Goal: Navigation & Orientation: Find specific page/section

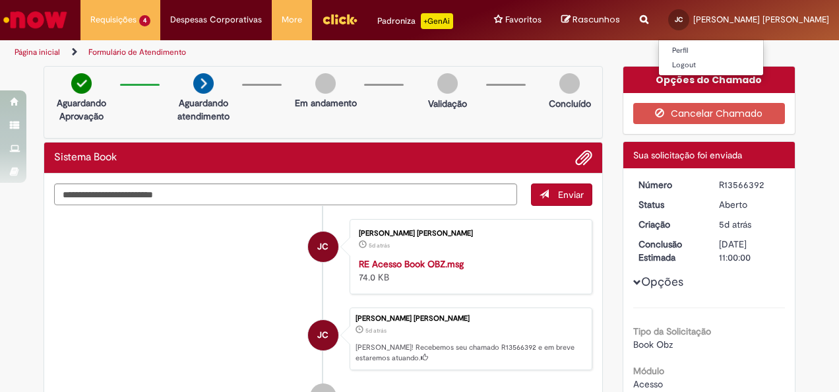
click at [818, 21] on span "[PERSON_NAME] [PERSON_NAME]" at bounding box center [762, 19] width 136 height 11
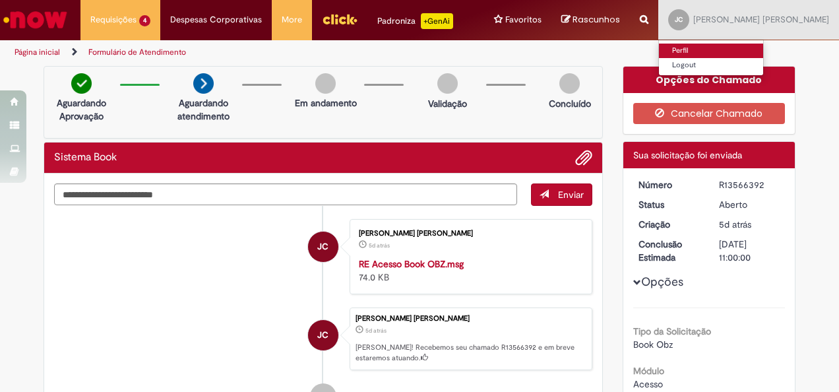
click at [750, 49] on link "Perfil" at bounding box center [711, 51] width 104 height 15
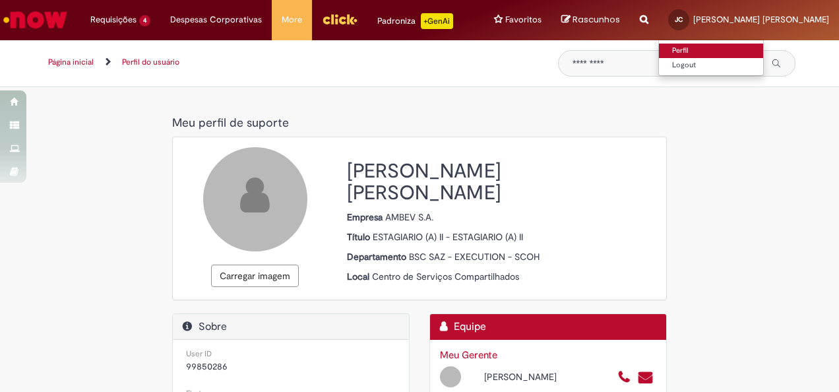
select select "**********"
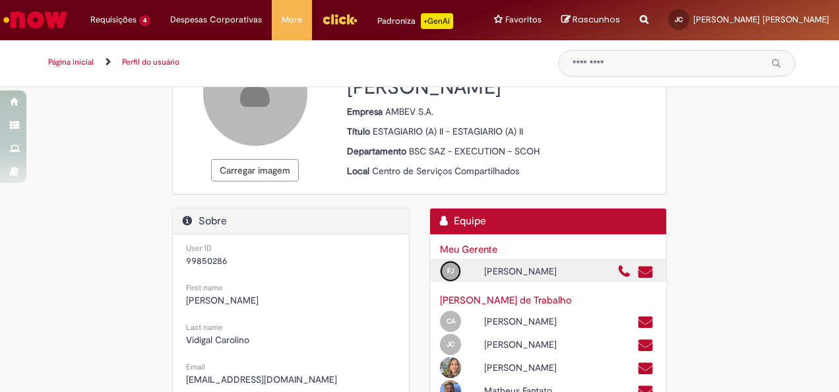
click at [450, 276] on div "FJ" at bounding box center [450, 271] width 21 height 21
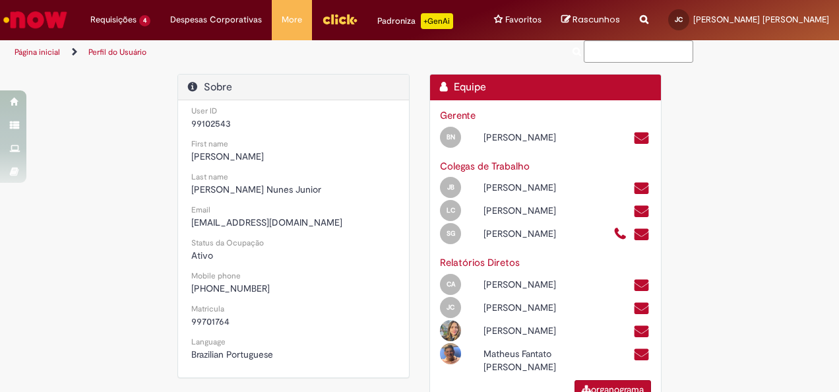
scroll to position [236, 0]
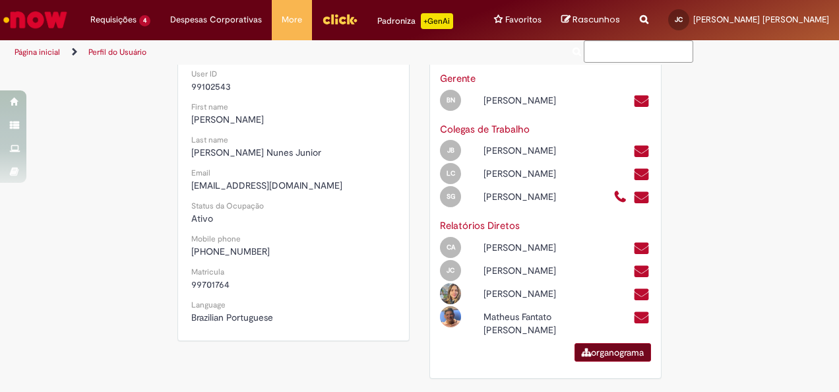
click at [618, 356] on link "organograma" at bounding box center [613, 352] width 77 height 18
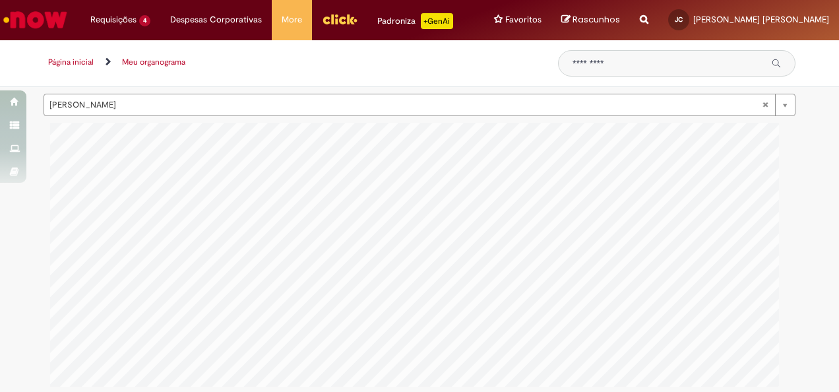
scroll to position [125, 0]
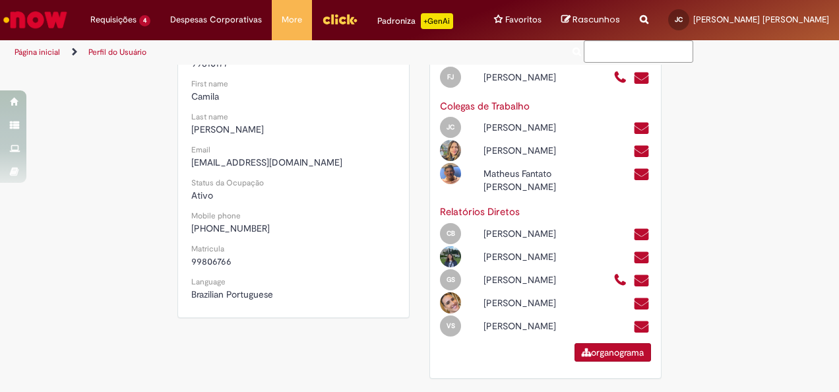
scroll to position [250, 0]
click at [616, 354] on link "organograma" at bounding box center [613, 352] width 77 height 18
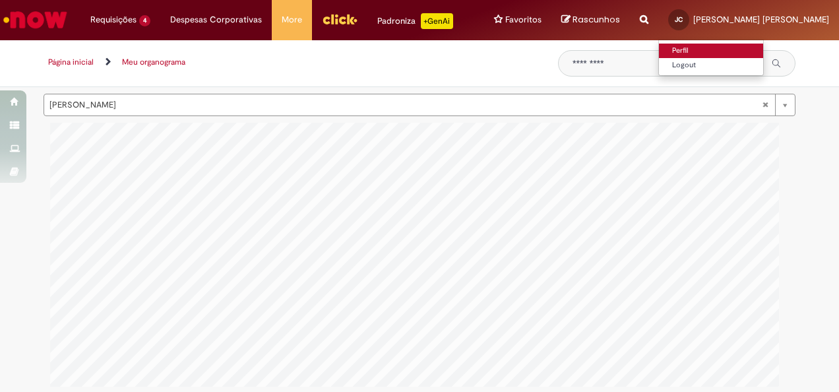
click at [738, 51] on link "Perfil" at bounding box center [711, 51] width 104 height 15
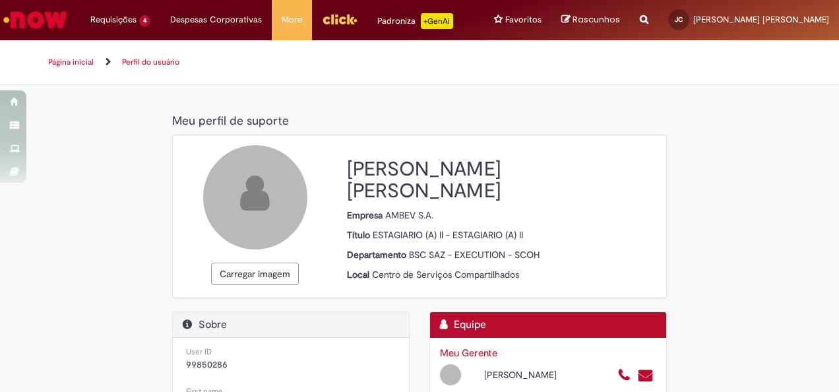
select select "**********"
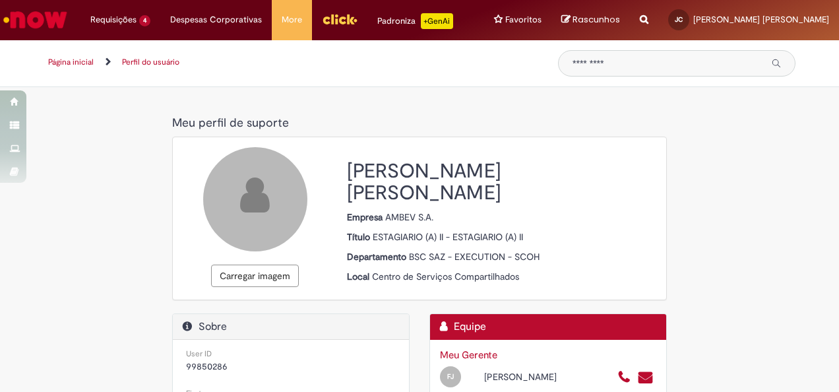
click at [333, 23] on img "Menu Cabeçalho" at bounding box center [340, 19] width 36 height 20
